Goal: Information Seeking & Learning: Learn about a topic

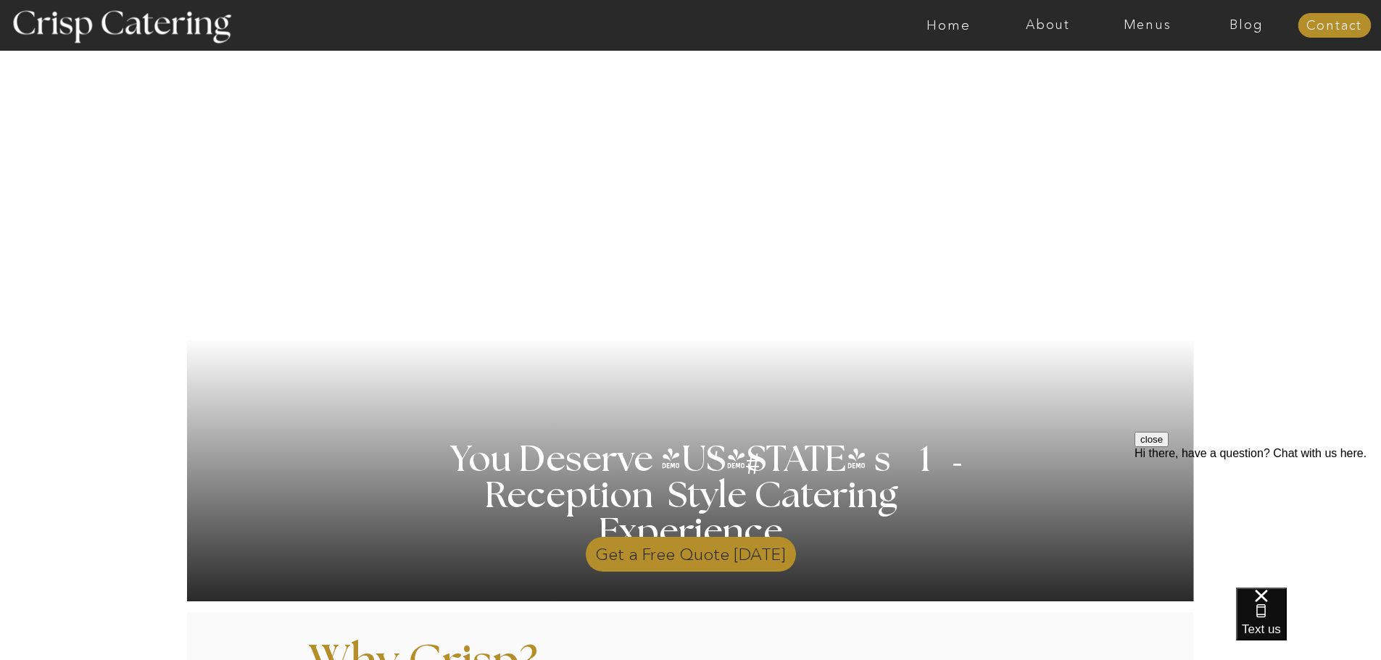
drag, startPoint x: 660, startPoint y: 555, endPoint x: 682, endPoint y: 557, distance: 22.6
click at [660, 555] on p "Get a Free Quote [DATE]" at bounding box center [691, 551] width 210 height 42
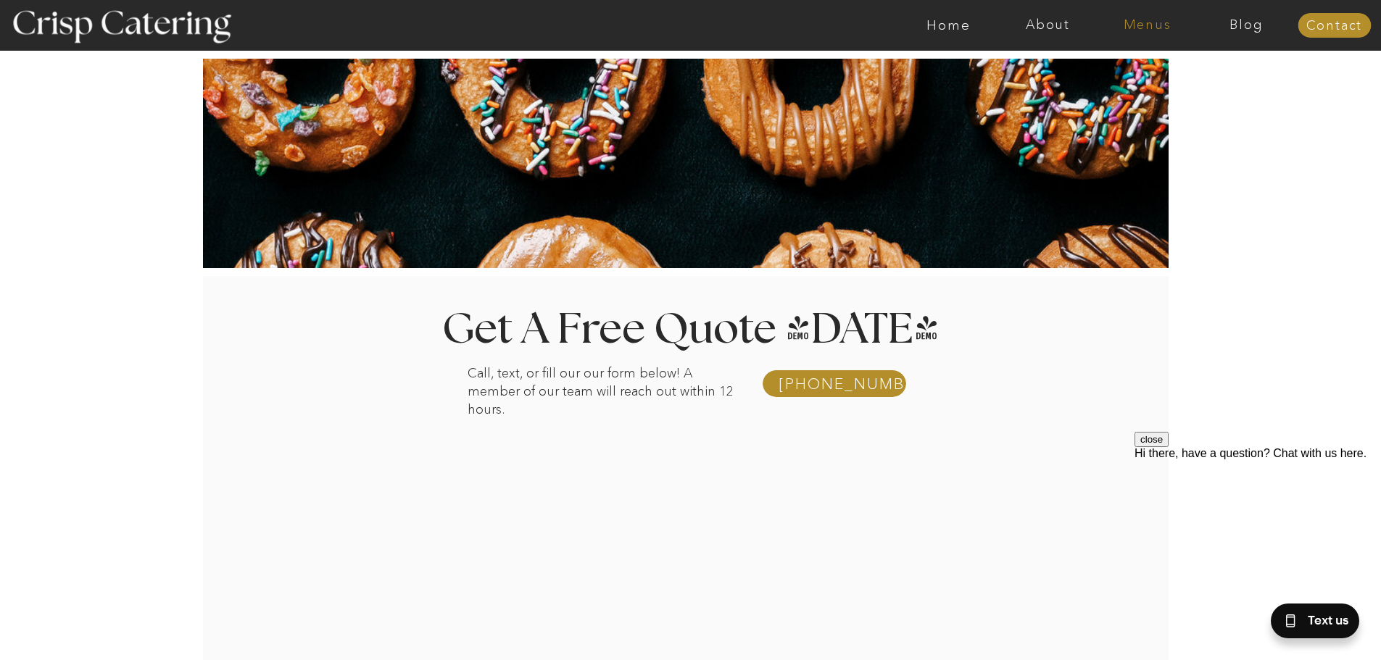
click at [1149, 28] on nav "Menus" at bounding box center [1147, 25] width 99 height 14
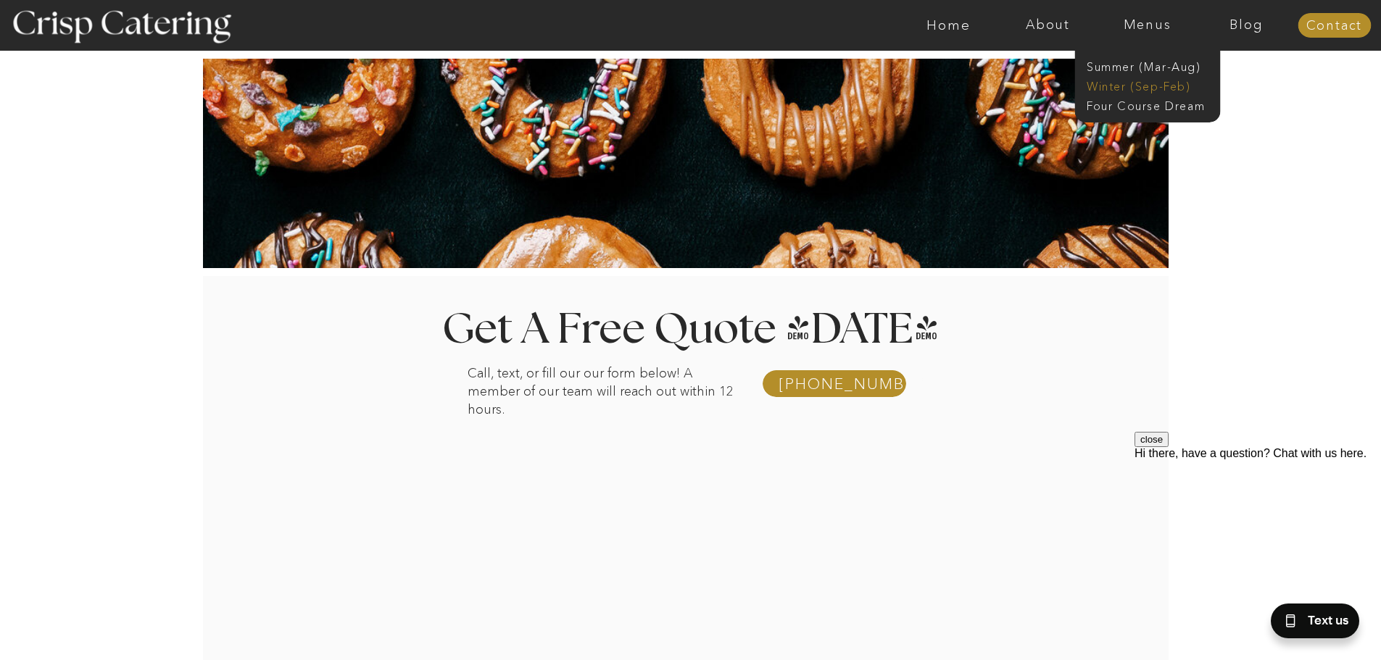
click at [1136, 84] on nav "Winter (Sep-Feb)" at bounding box center [1146, 85] width 119 height 14
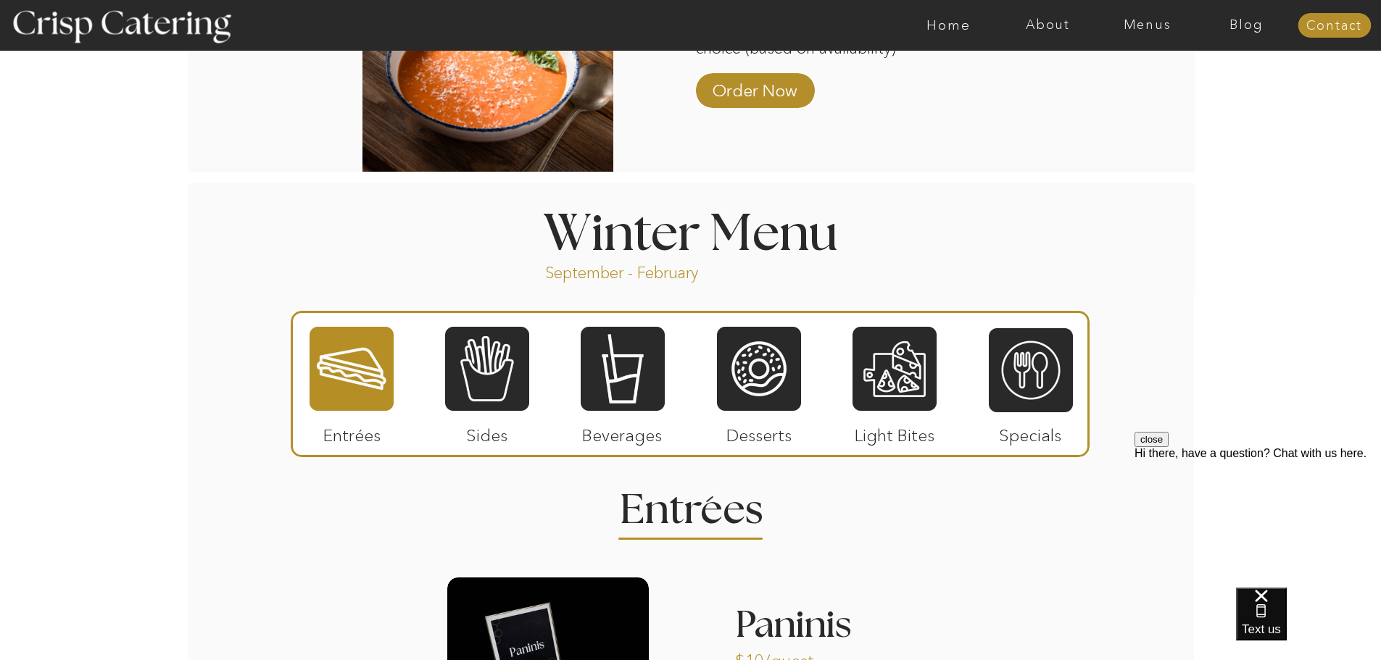
scroll to position [1522, 0]
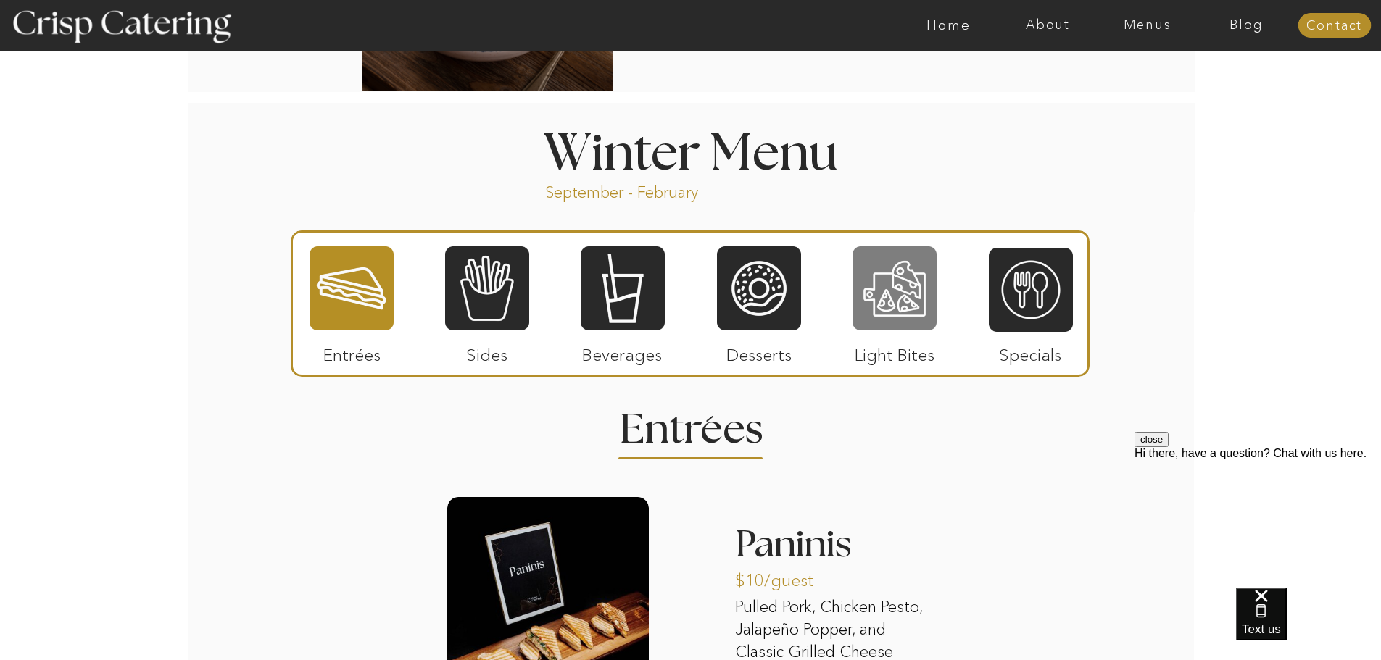
click at [920, 307] on div at bounding box center [895, 288] width 84 height 87
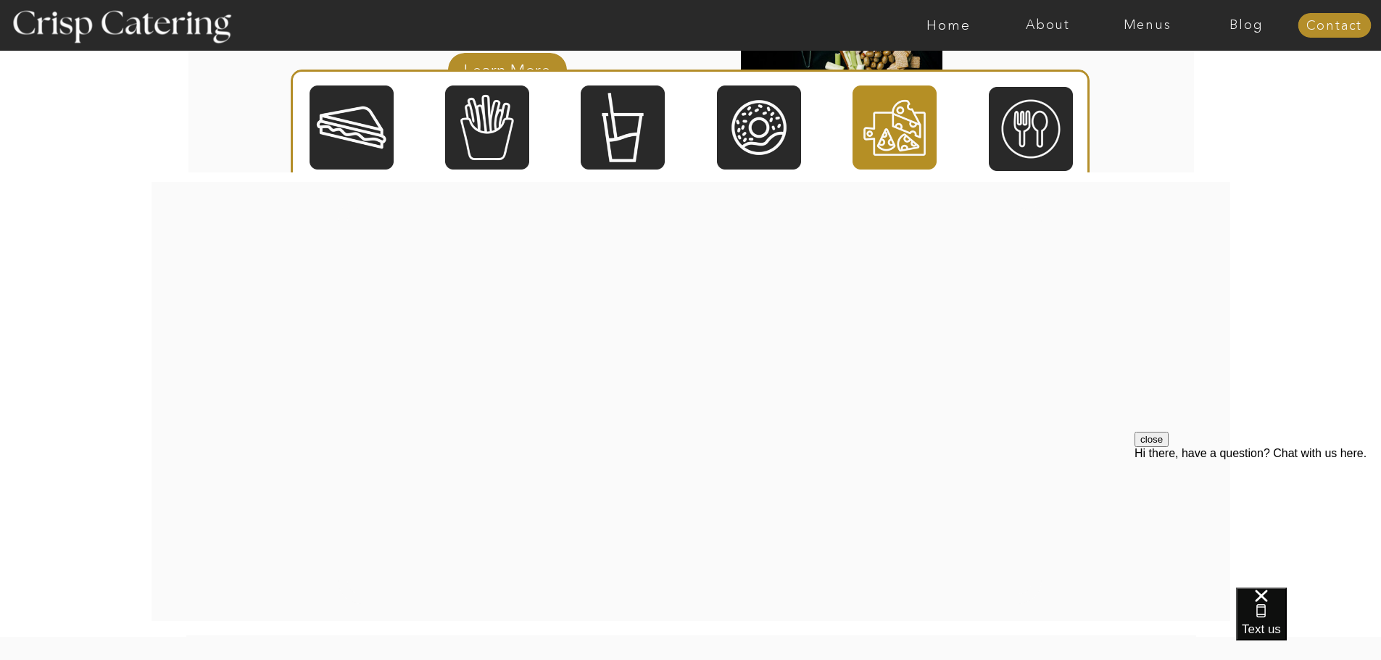
scroll to position [1988, 0]
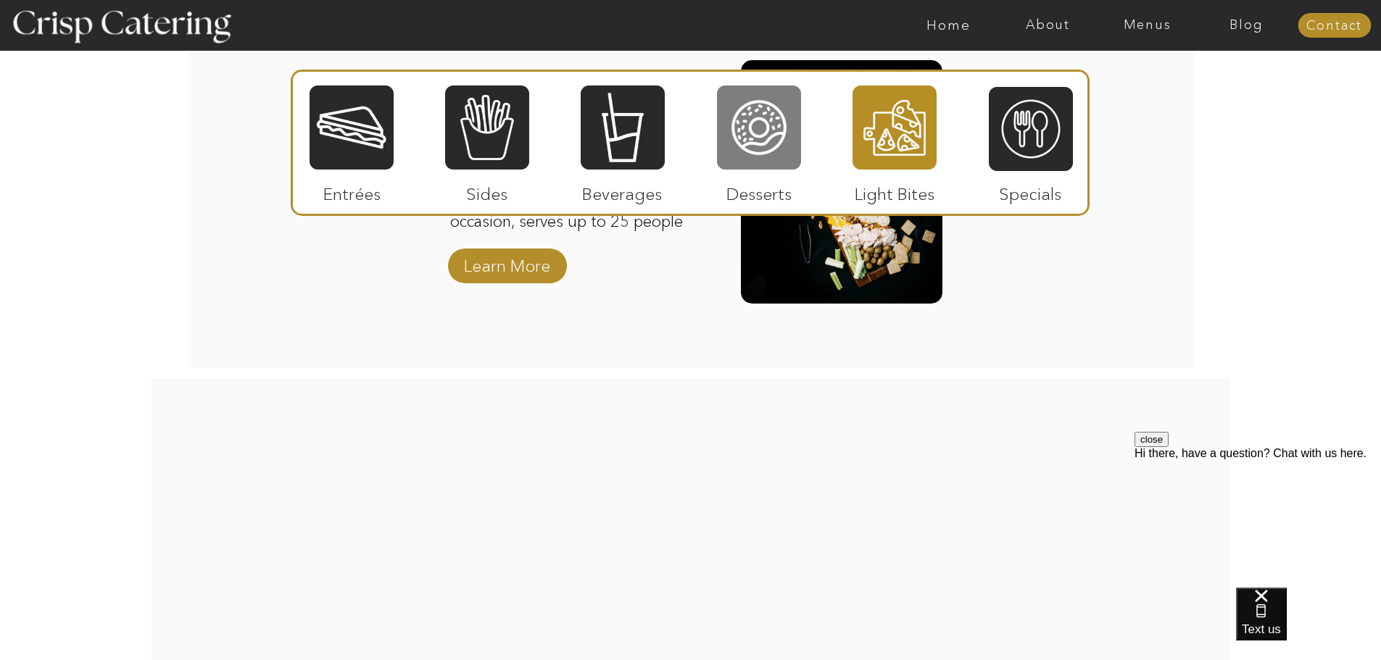
click at [745, 129] on div at bounding box center [759, 127] width 84 height 87
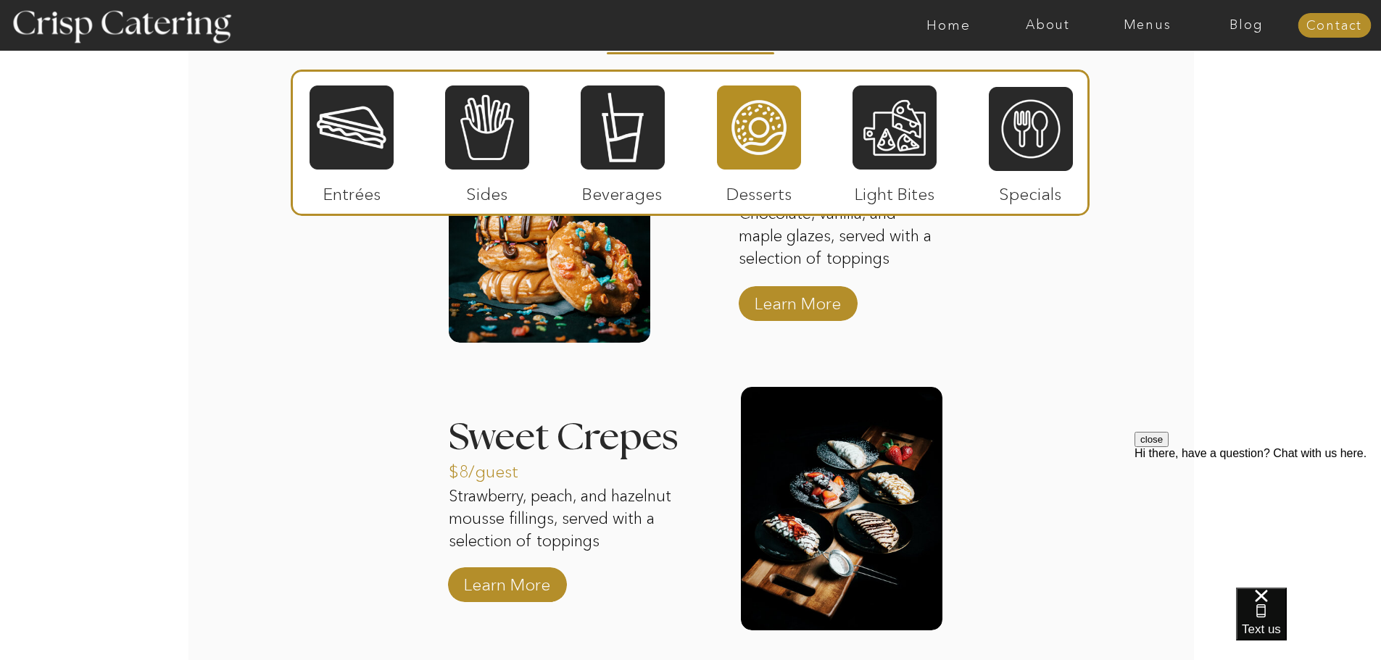
scroll to position [1915, 0]
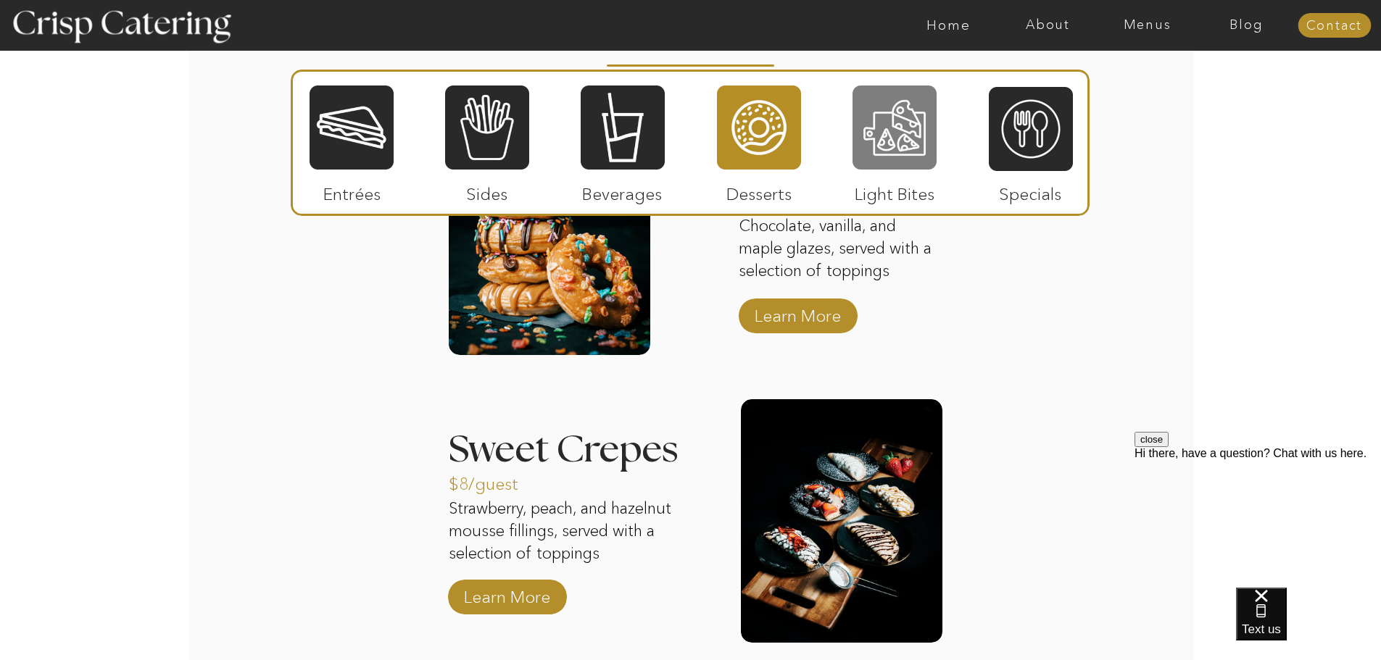
click at [916, 141] on div at bounding box center [895, 127] width 84 height 87
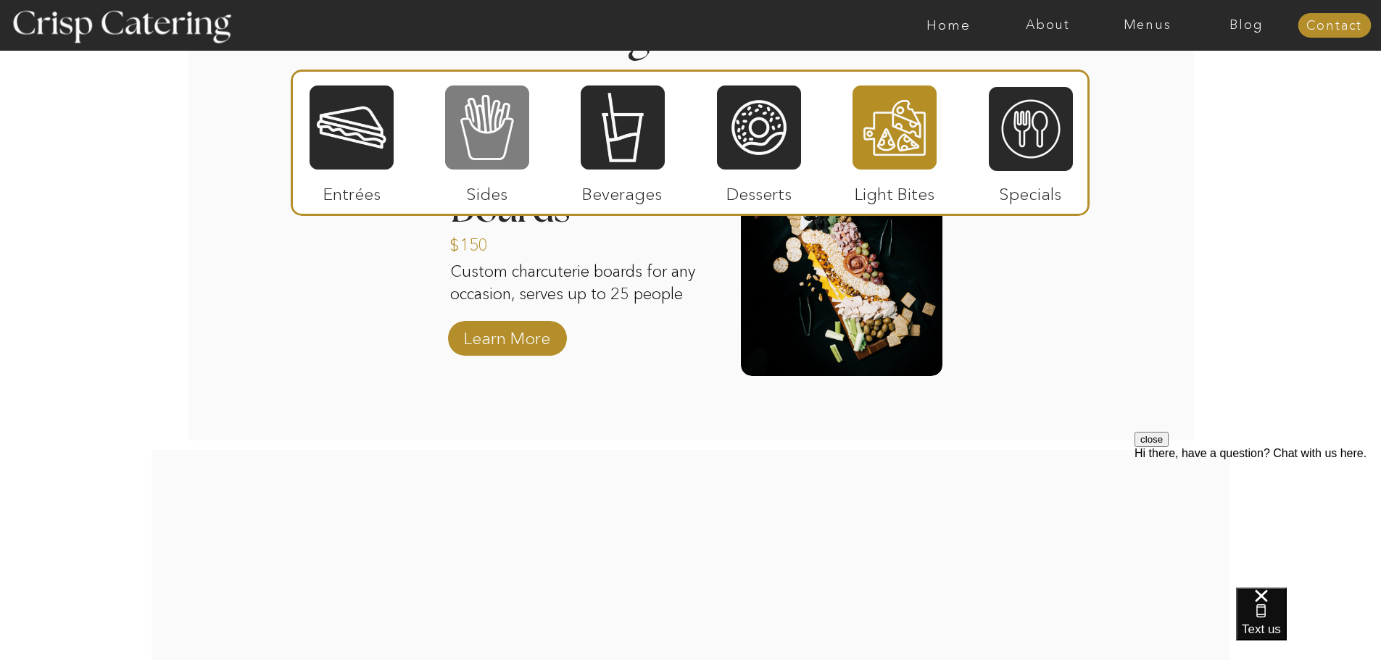
click at [487, 157] on div at bounding box center [487, 127] width 84 height 87
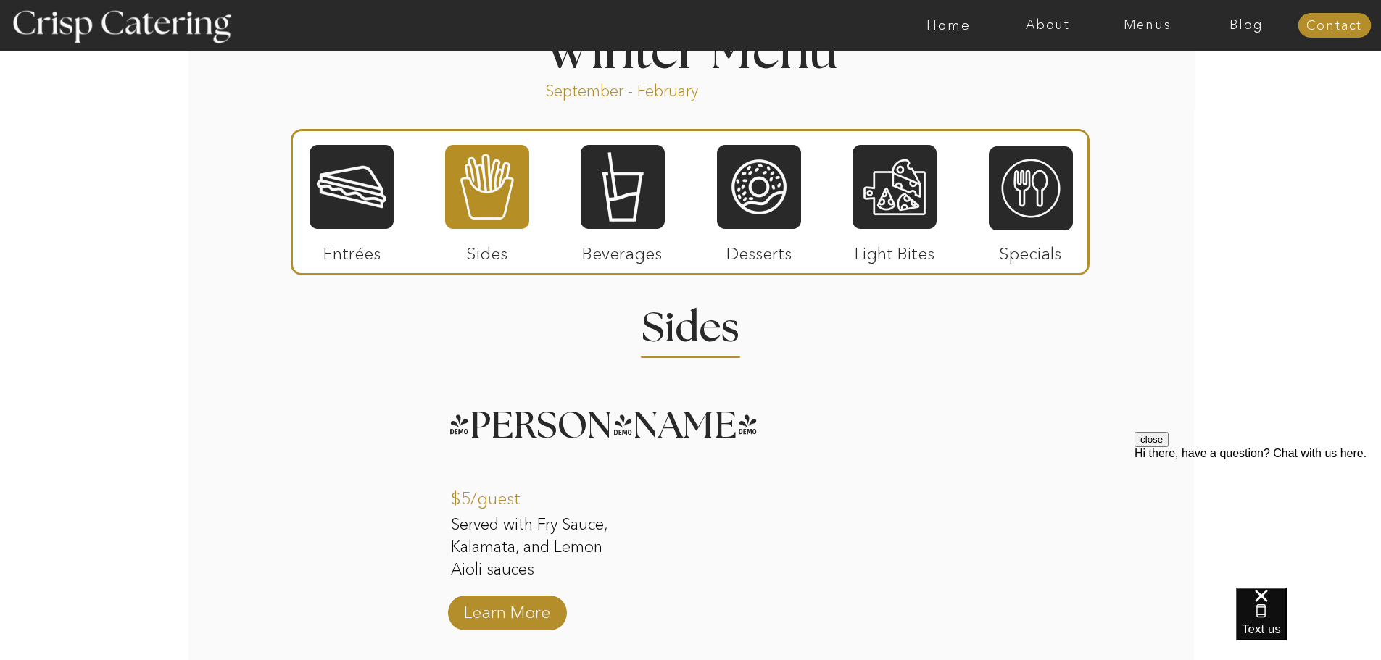
scroll to position [1480, 0]
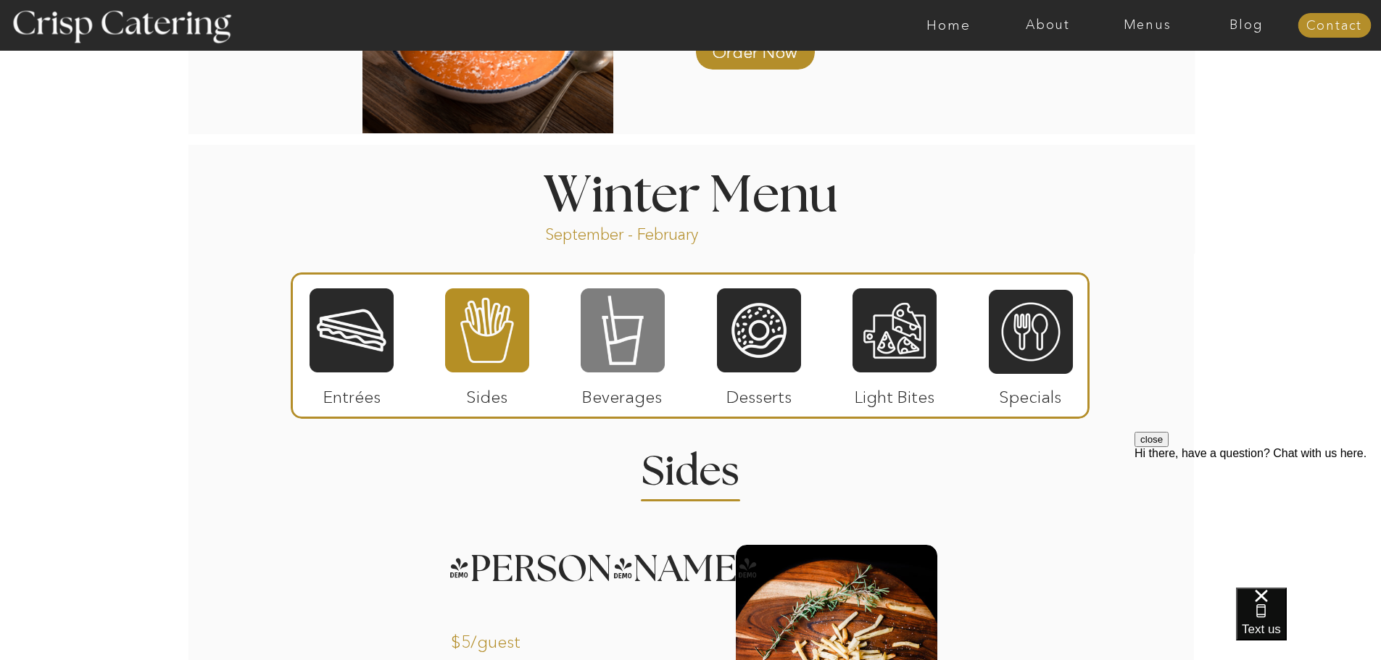
click at [629, 338] on div at bounding box center [623, 330] width 84 height 87
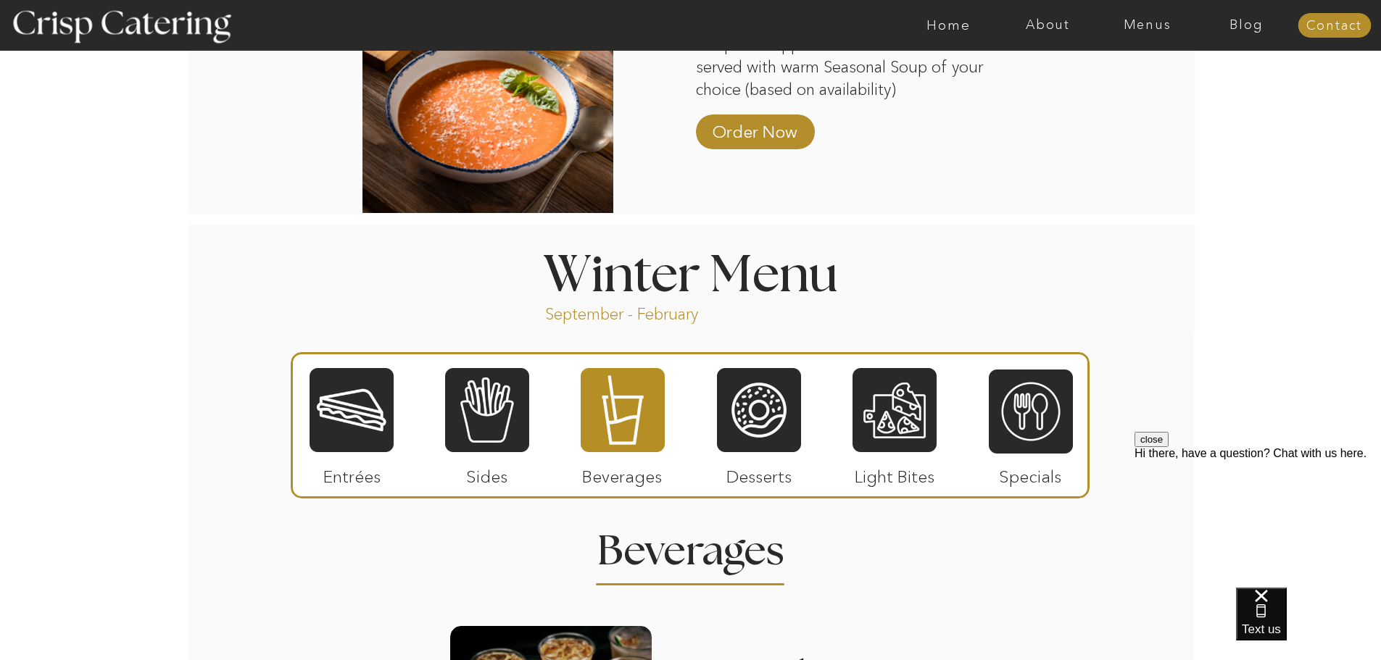
scroll to position [1408, 0]
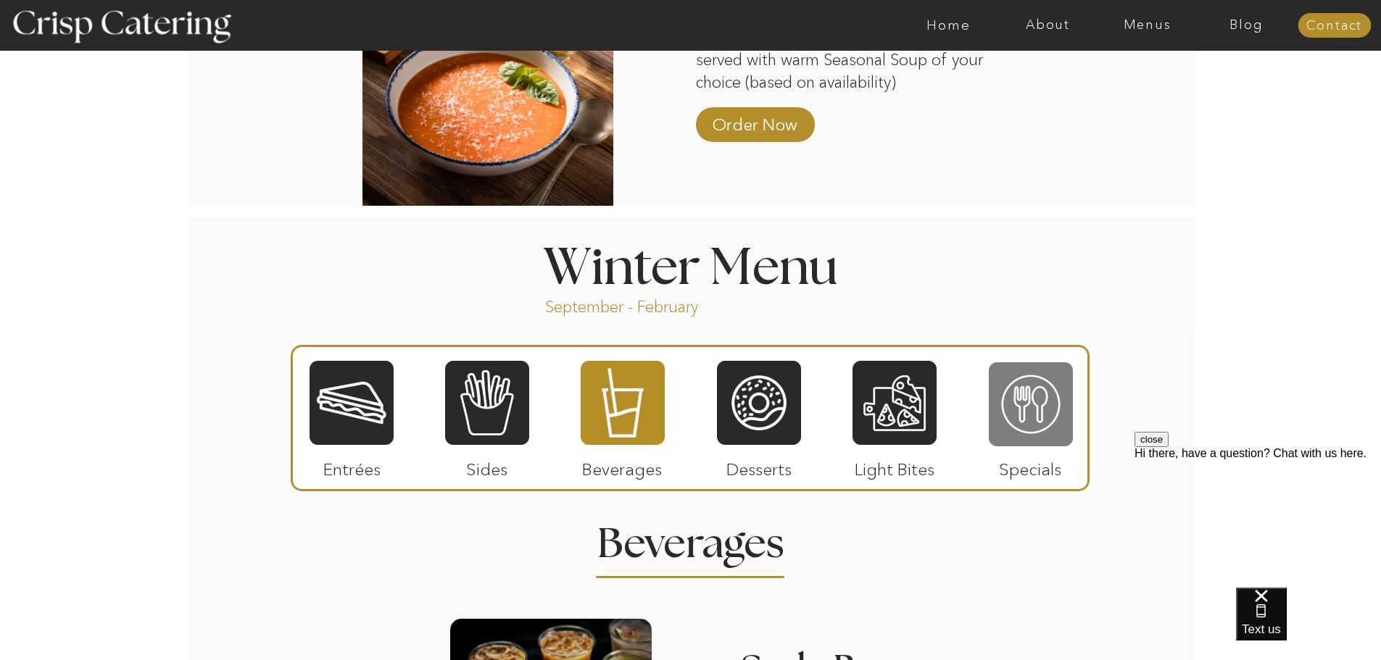
click at [1034, 408] on div at bounding box center [1031, 404] width 84 height 87
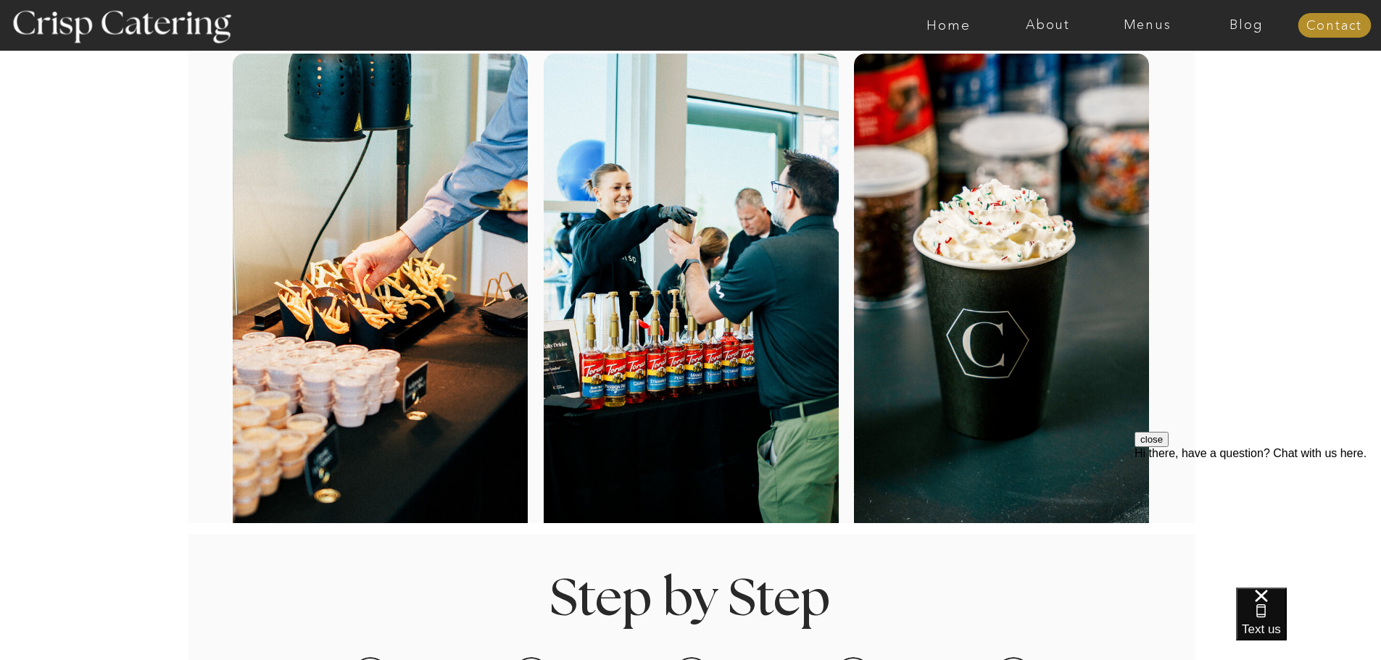
scroll to position [0, 0]
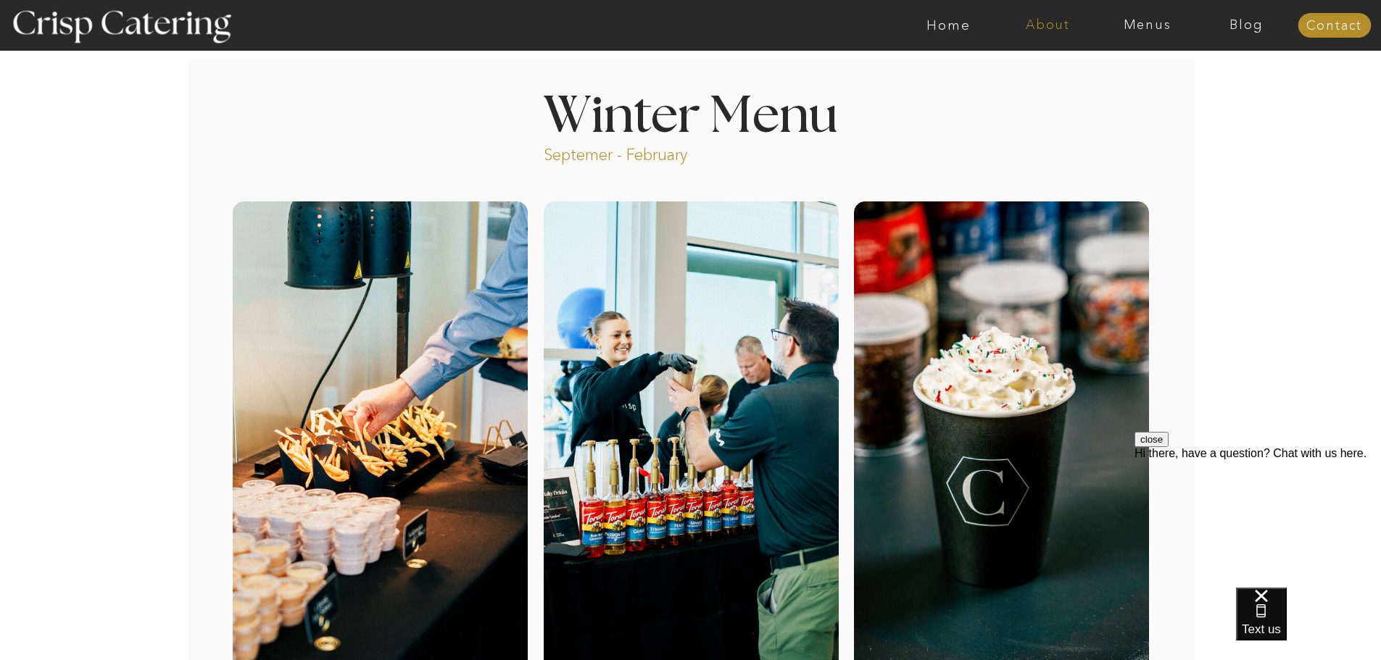
click at [1047, 18] on nav "About" at bounding box center [1047, 25] width 99 height 14
